Goal: Check status: Check status

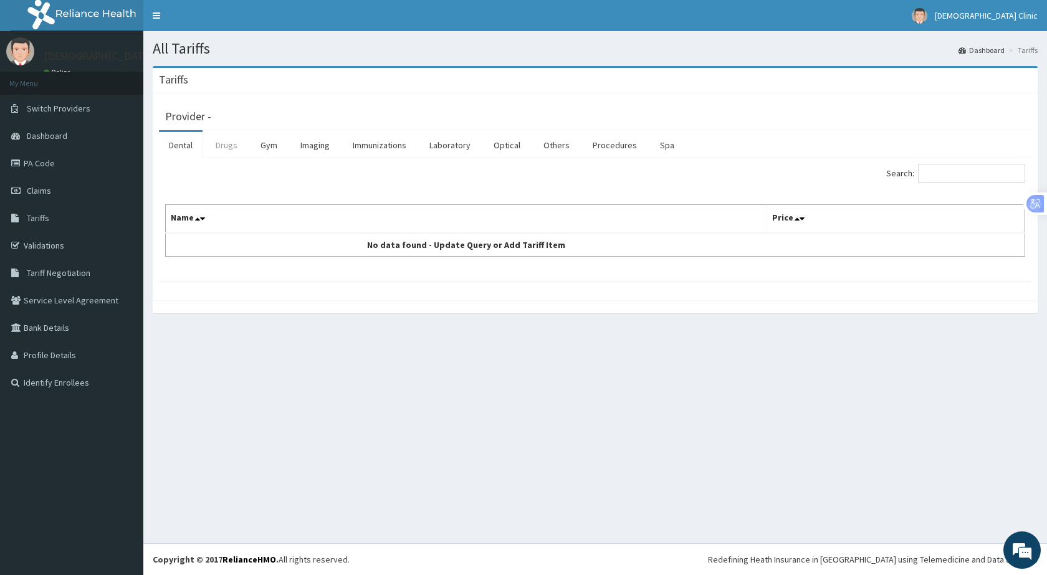
click at [228, 147] on link "Drugs" at bounding box center [227, 145] width 42 height 26
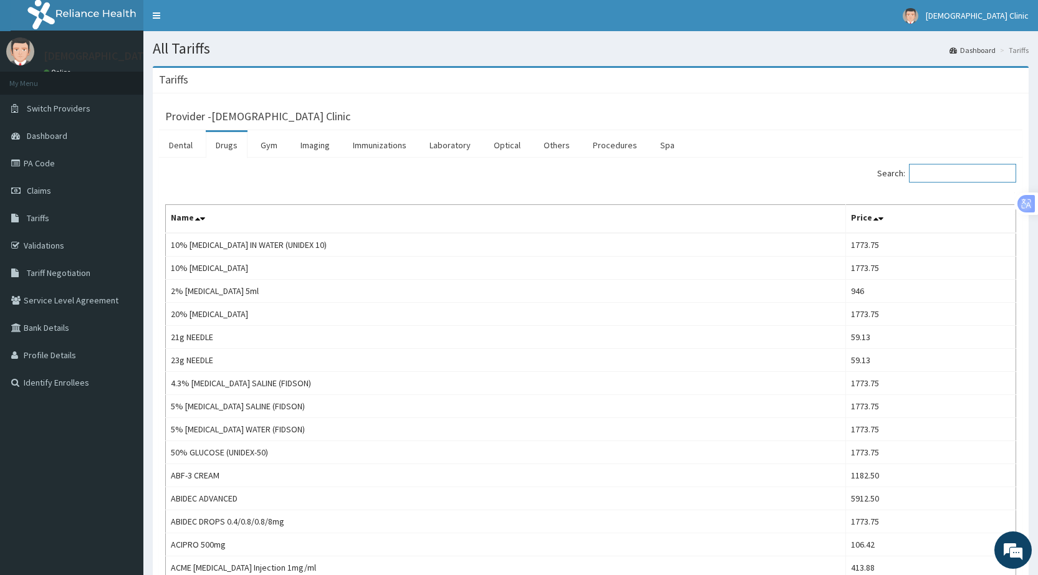
click at [933, 172] on input "Search:" at bounding box center [962, 173] width 107 height 19
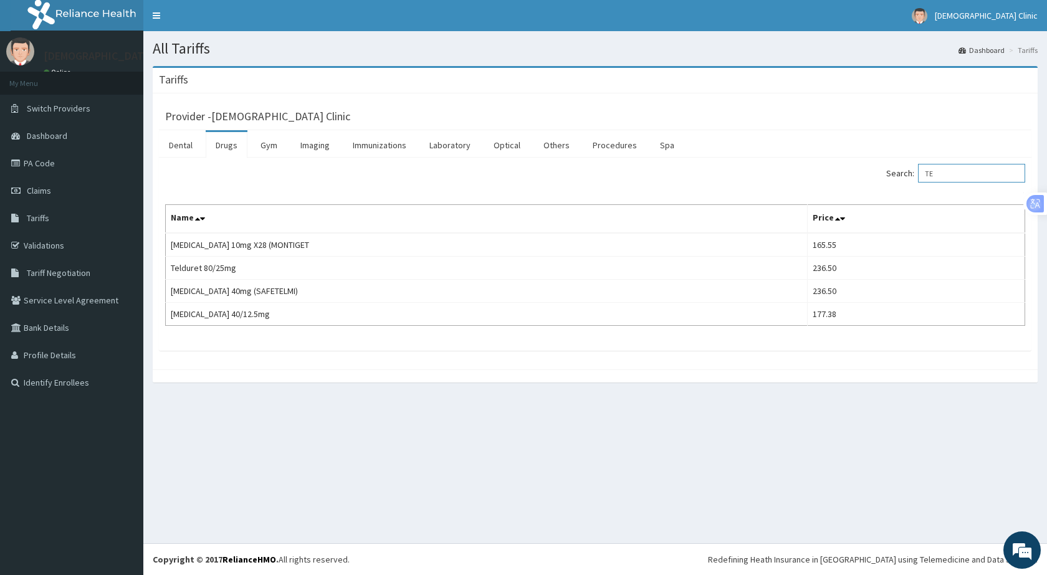
type input "T"
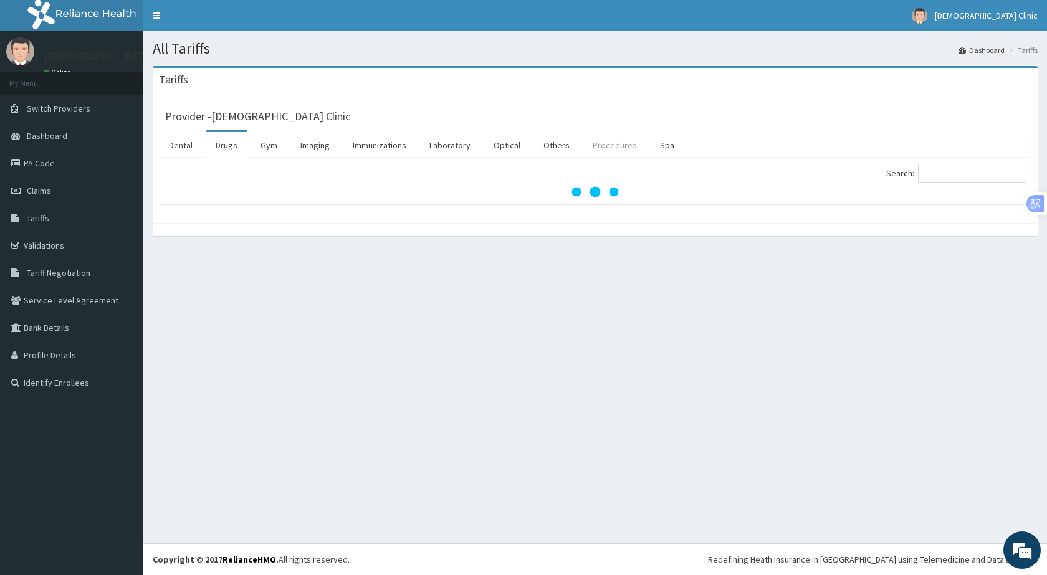
click at [620, 144] on link "Procedures" at bounding box center [615, 145] width 64 height 26
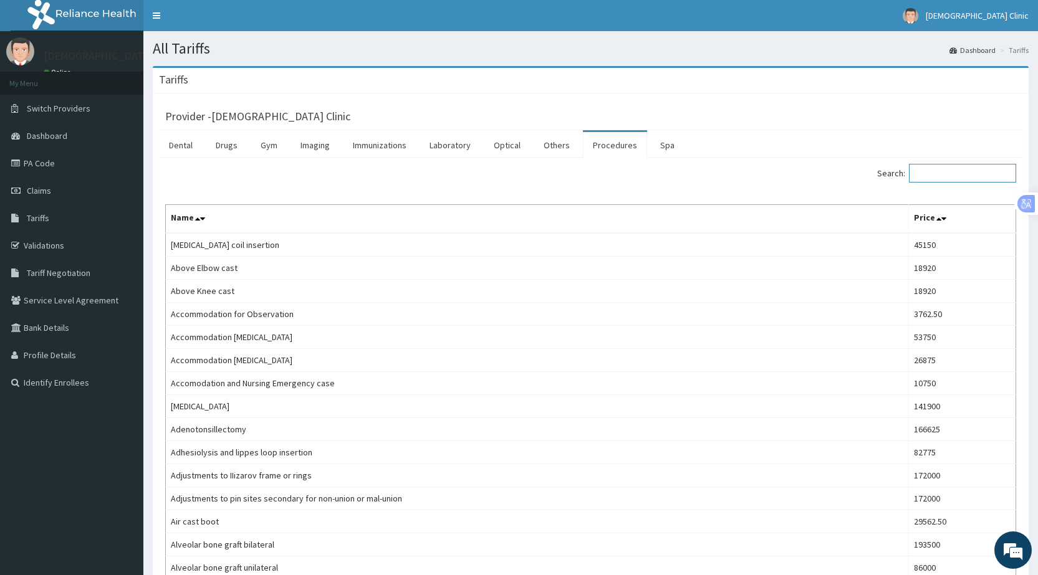
click at [929, 170] on input "Search:" at bounding box center [962, 173] width 107 height 19
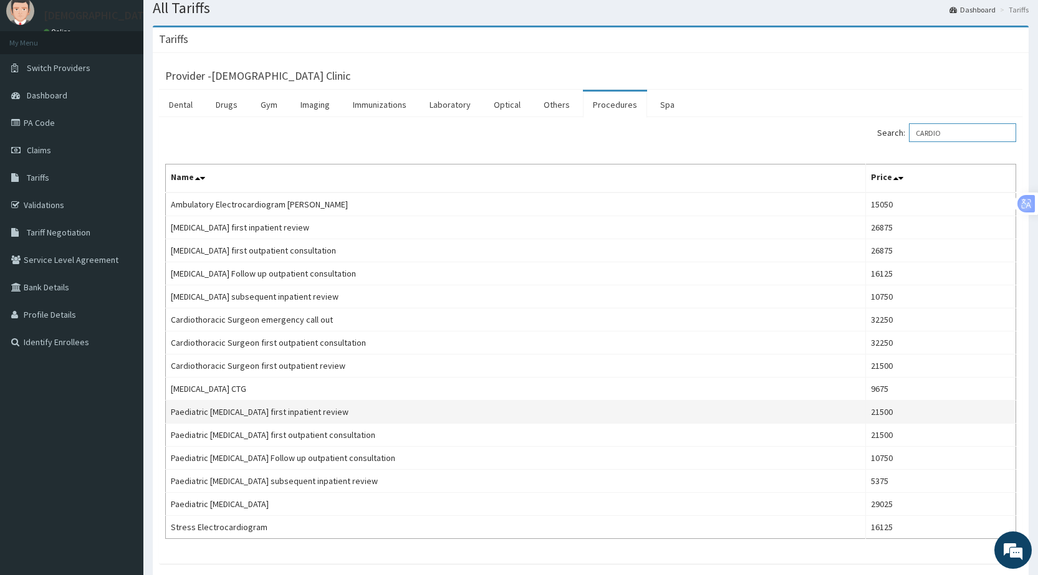
scroll to position [62, 0]
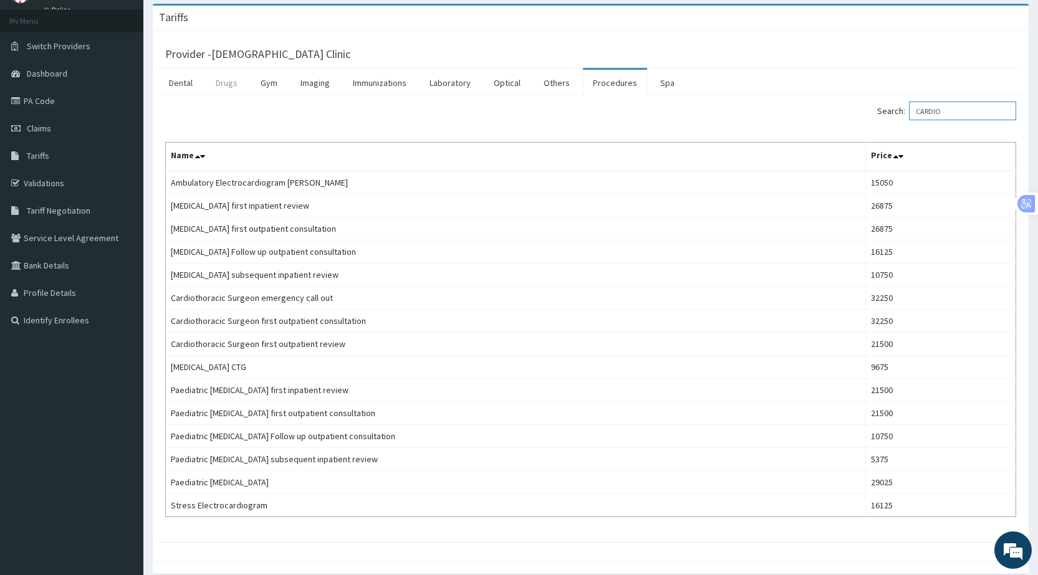
type input "CARDIO"
click at [218, 83] on link "Drugs" at bounding box center [227, 83] width 42 height 26
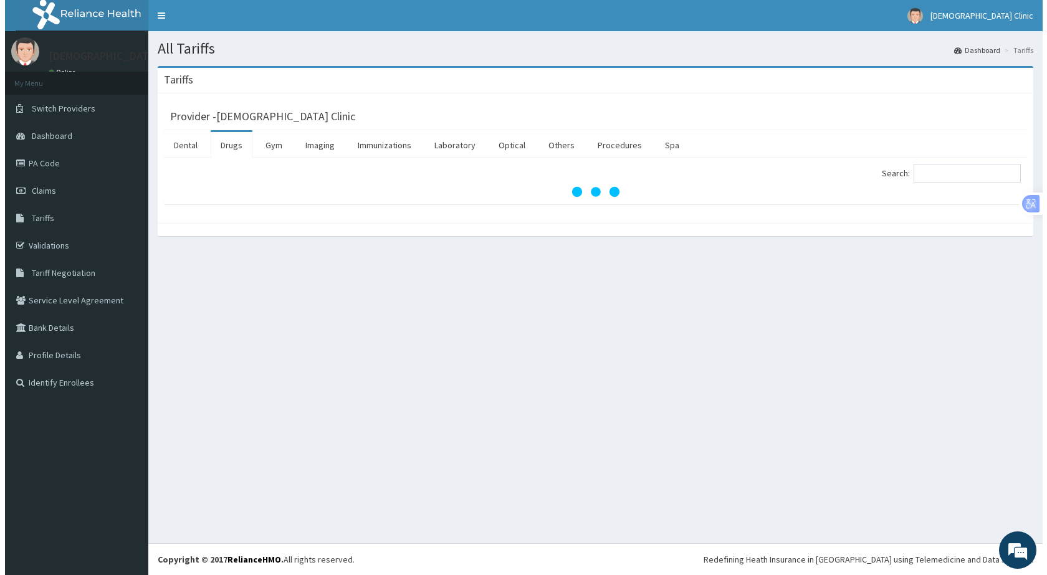
scroll to position [0, 0]
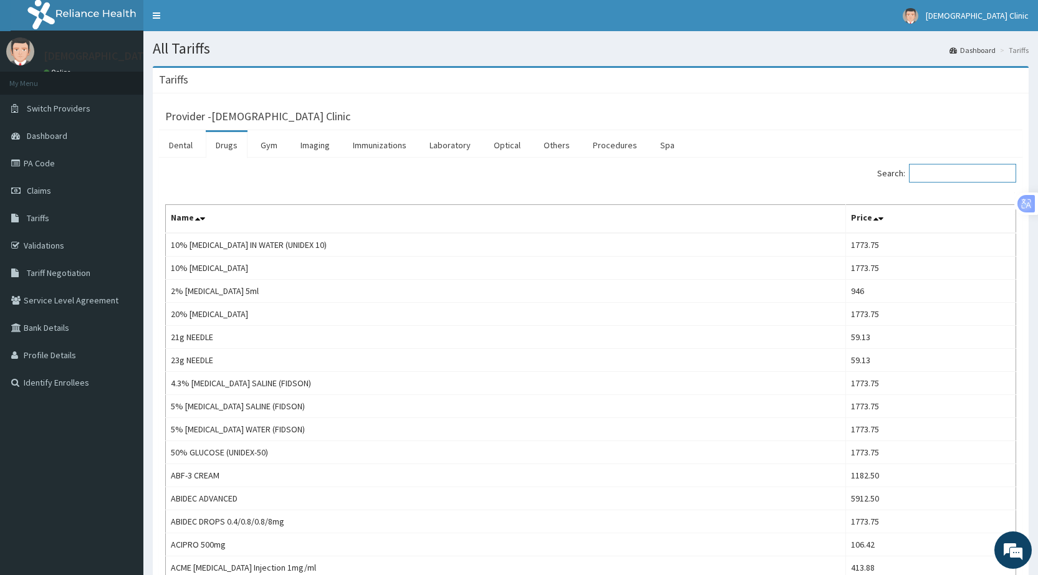
click at [955, 173] on input "Search:" at bounding box center [962, 173] width 107 height 19
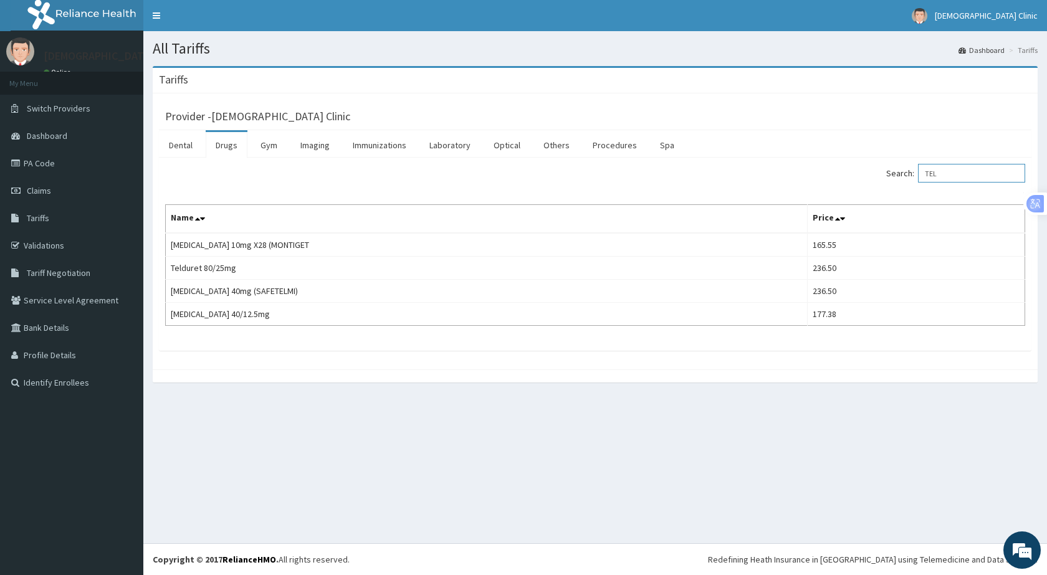
type input "TEL"
click at [35, 217] on span "Tariffs" at bounding box center [38, 218] width 22 height 11
click at [955, 170] on input "TEL" at bounding box center [971, 173] width 107 height 19
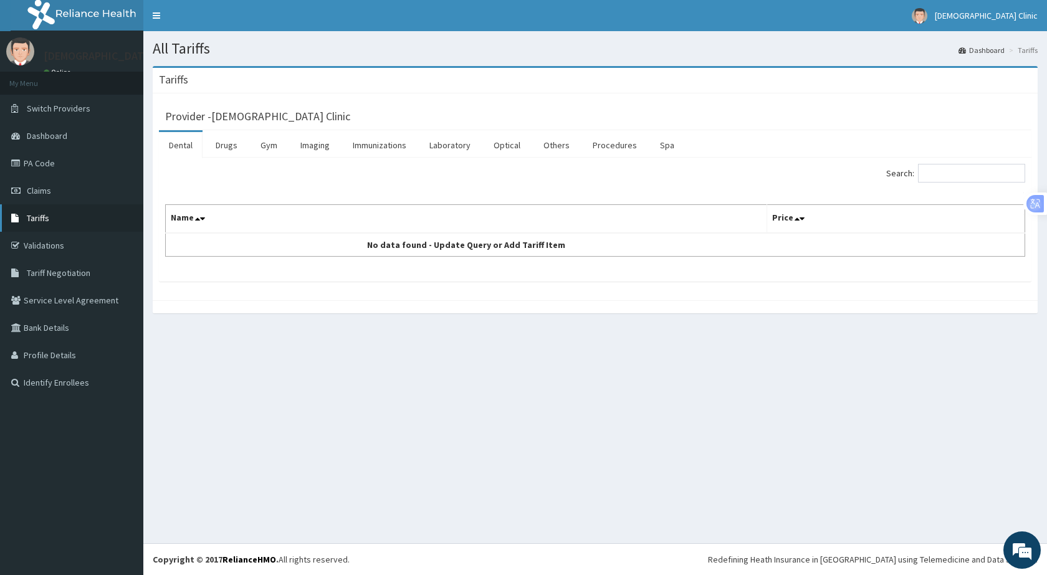
click at [37, 220] on span "Tariffs" at bounding box center [38, 218] width 22 height 11
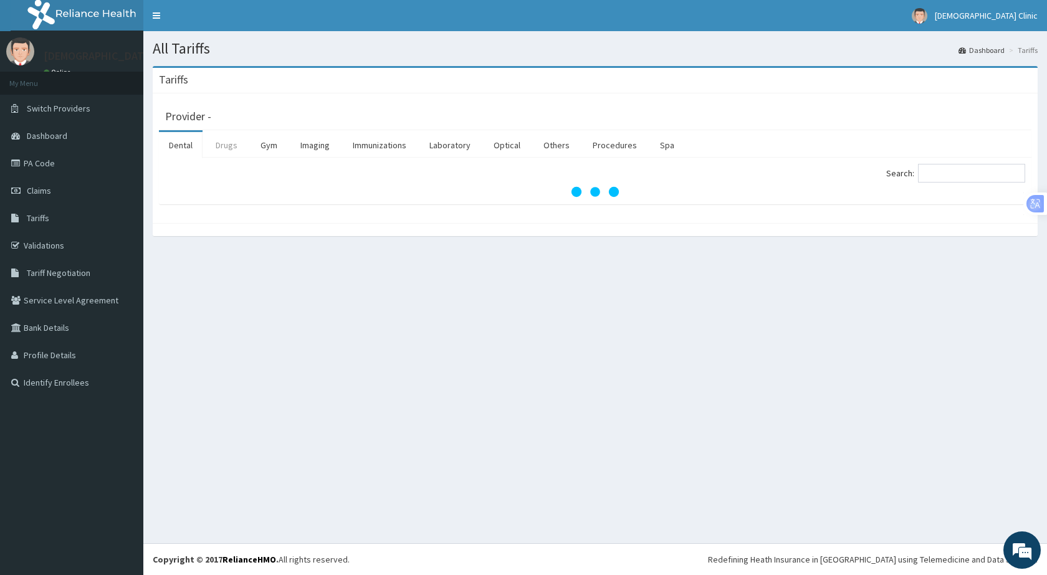
click at [228, 144] on link "Drugs" at bounding box center [227, 145] width 42 height 26
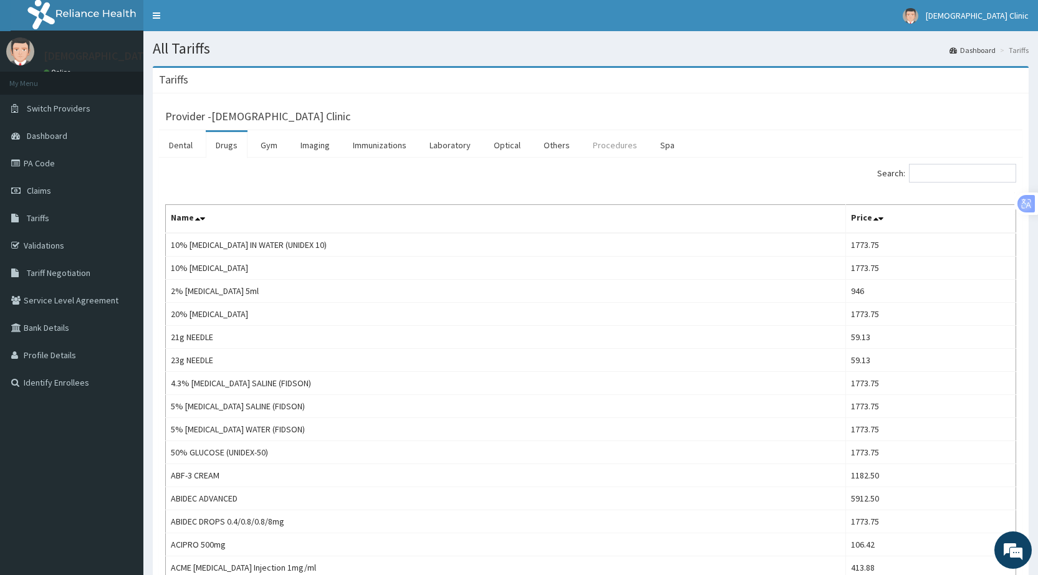
click at [605, 140] on link "Procedures" at bounding box center [615, 145] width 64 height 26
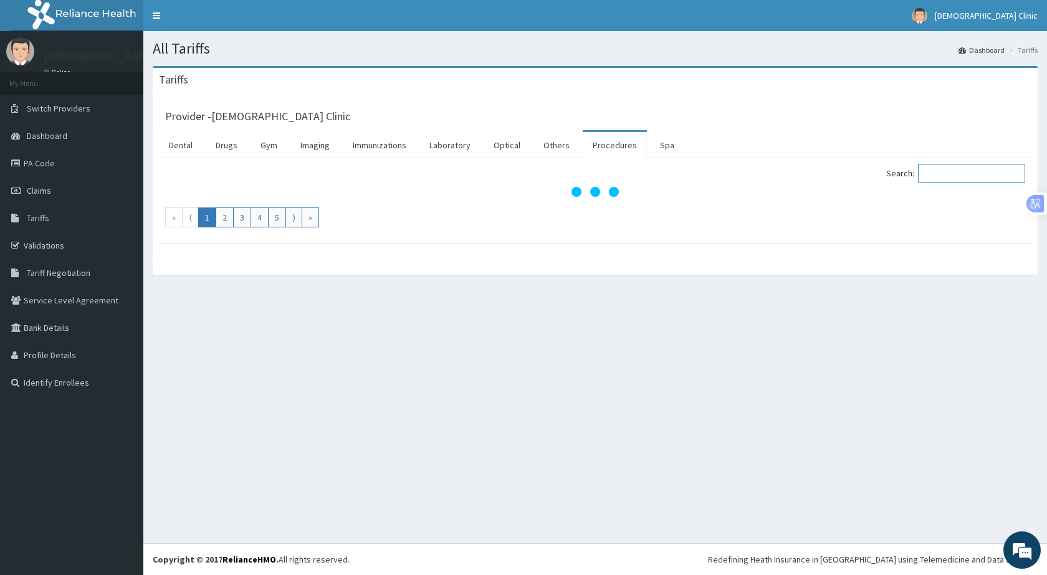
click at [934, 171] on input "Search:" at bounding box center [971, 173] width 107 height 19
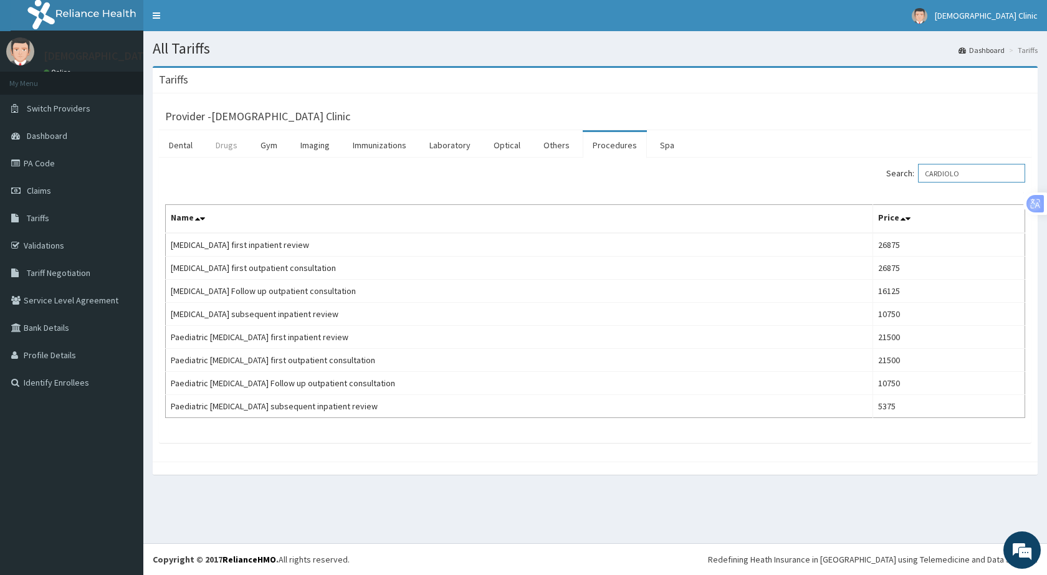
type input "CARDIOLO"
click at [223, 147] on link "Drugs" at bounding box center [227, 145] width 42 height 26
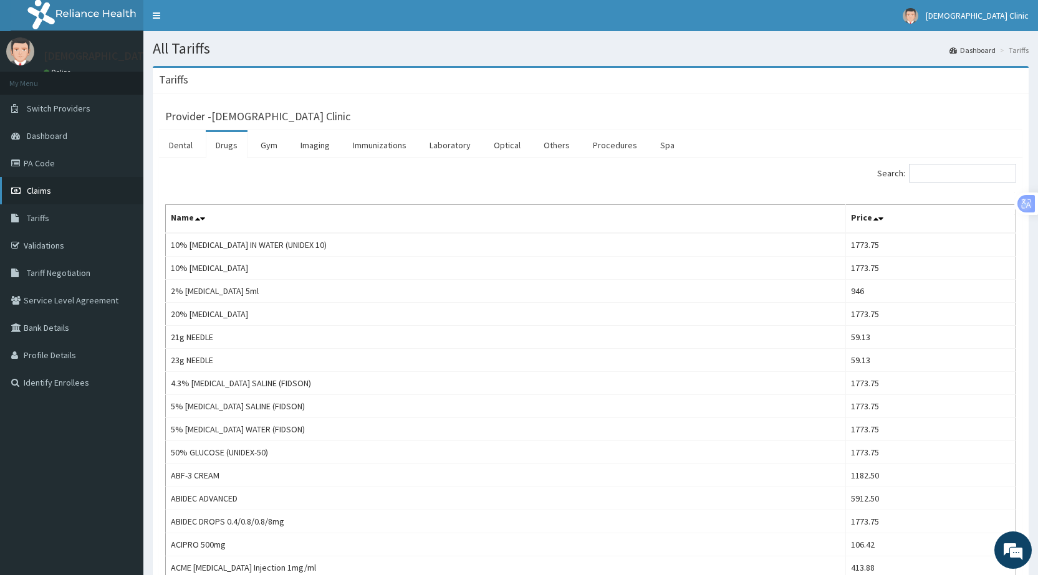
click at [34, 188] on span "Claims" at bounding box center [39, 190] width 24 height 11
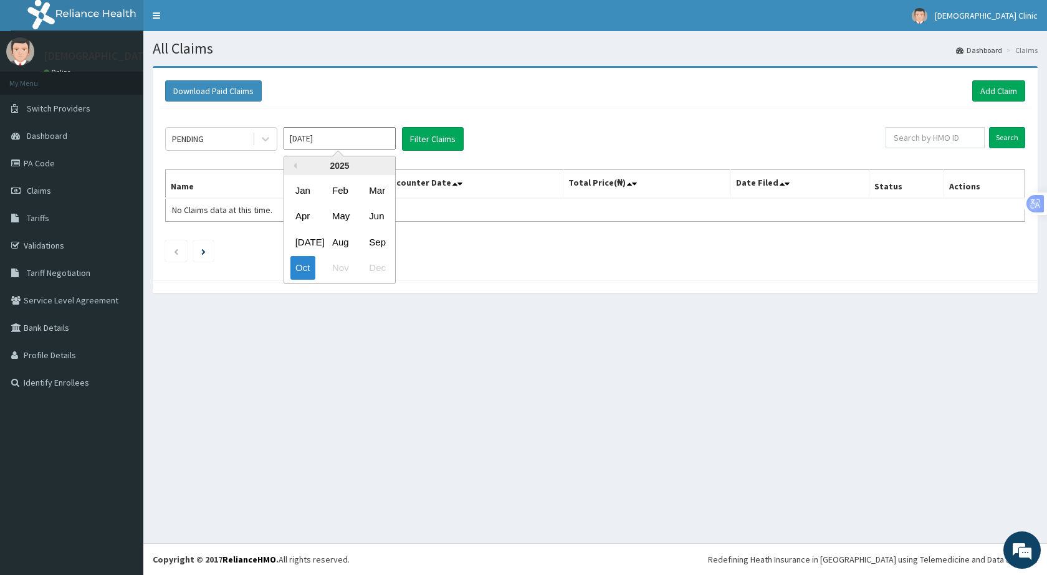
click at [340, 131] on input "Oct 2025" at bounding box center [340, 138] width 112 height 22
click at [380, 245] on div "Sep" at bounding box center [376, 242] width 25 height 23
type input "Sep 2025"
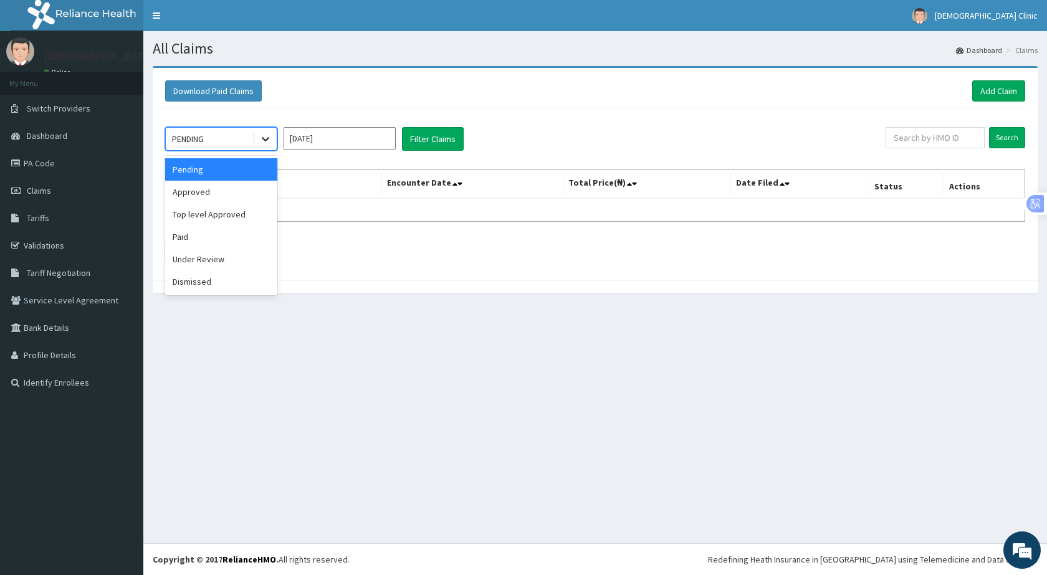
click at [262, 141] on icon at bounding box center [265, 139] width 12 height 12
click at [202, 260] on div "Under Review" at bounding box center [221, 259] width 112 height 22
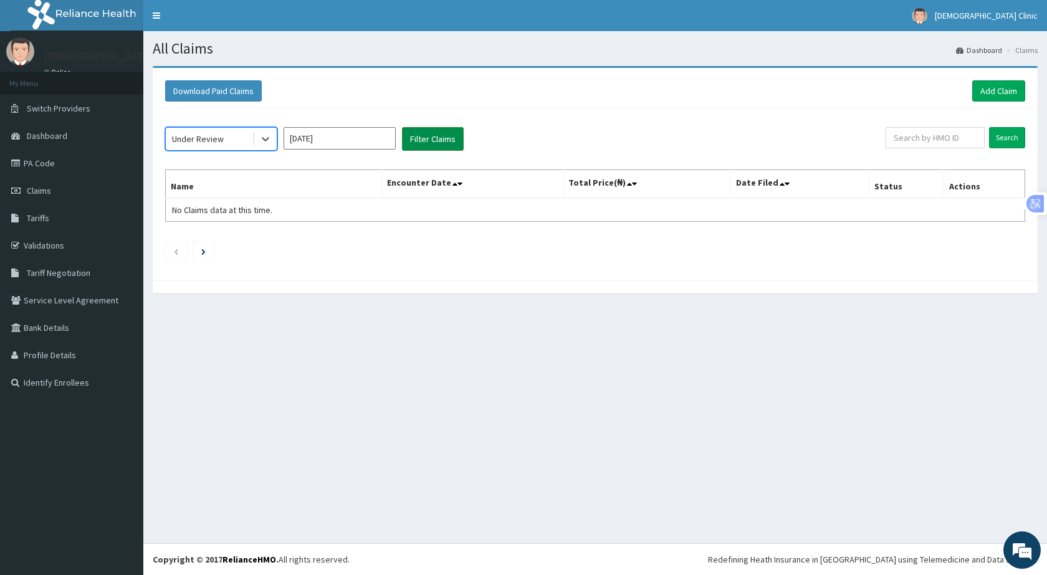
click at [415, 140] on button "Filter Claims" at bounding box center [433, 139] width 62 height 24
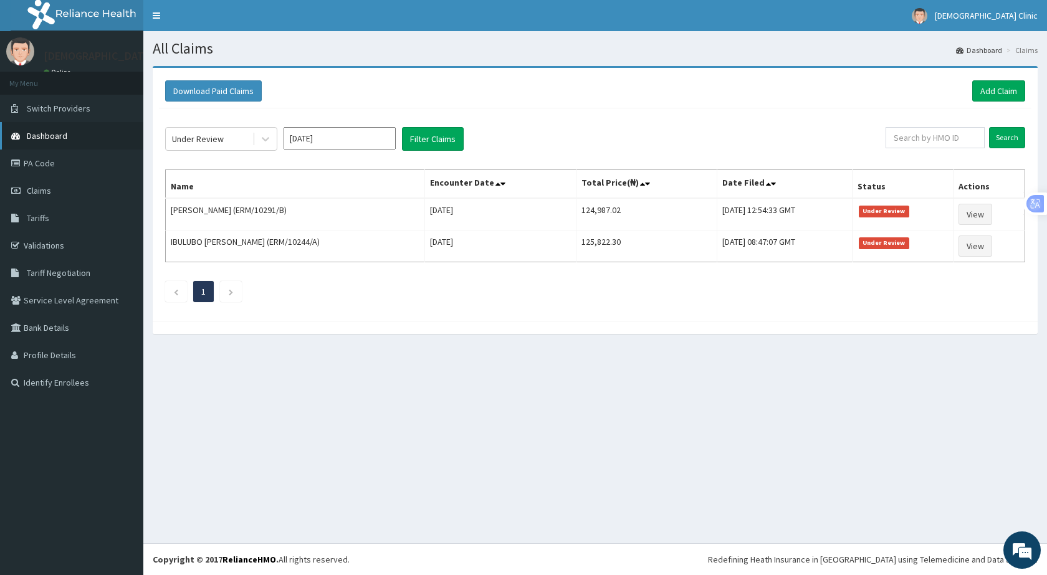
click at [41, 131] on span "Dashboard" at bounding box center [47, 135] width 41 height 11
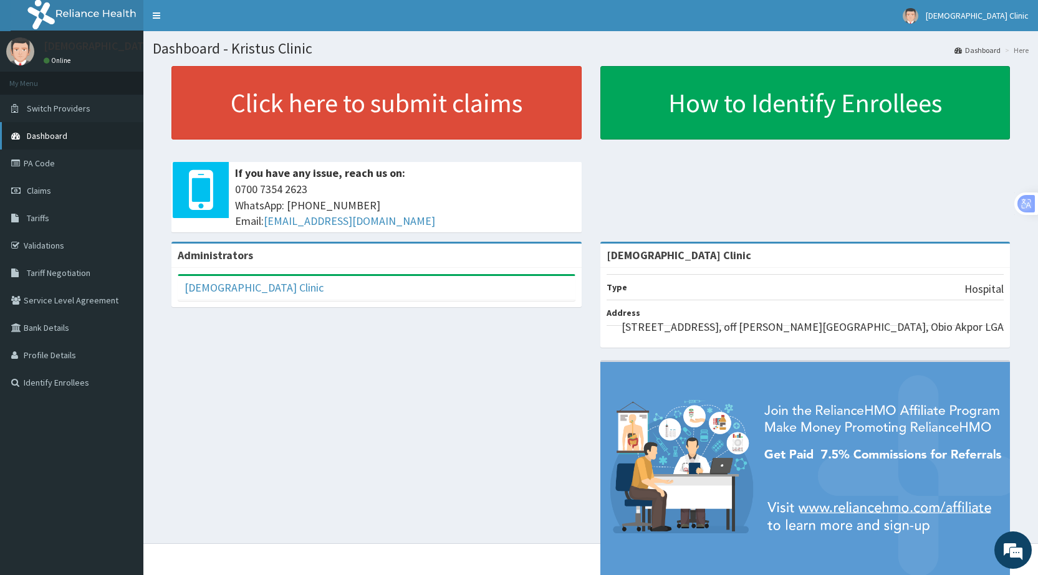
click at [48, 133] on span "Dashboard" at bounding box center [47, 135] width 41 height 11
